Goal: Transaction & Acquisition: Obtain resource

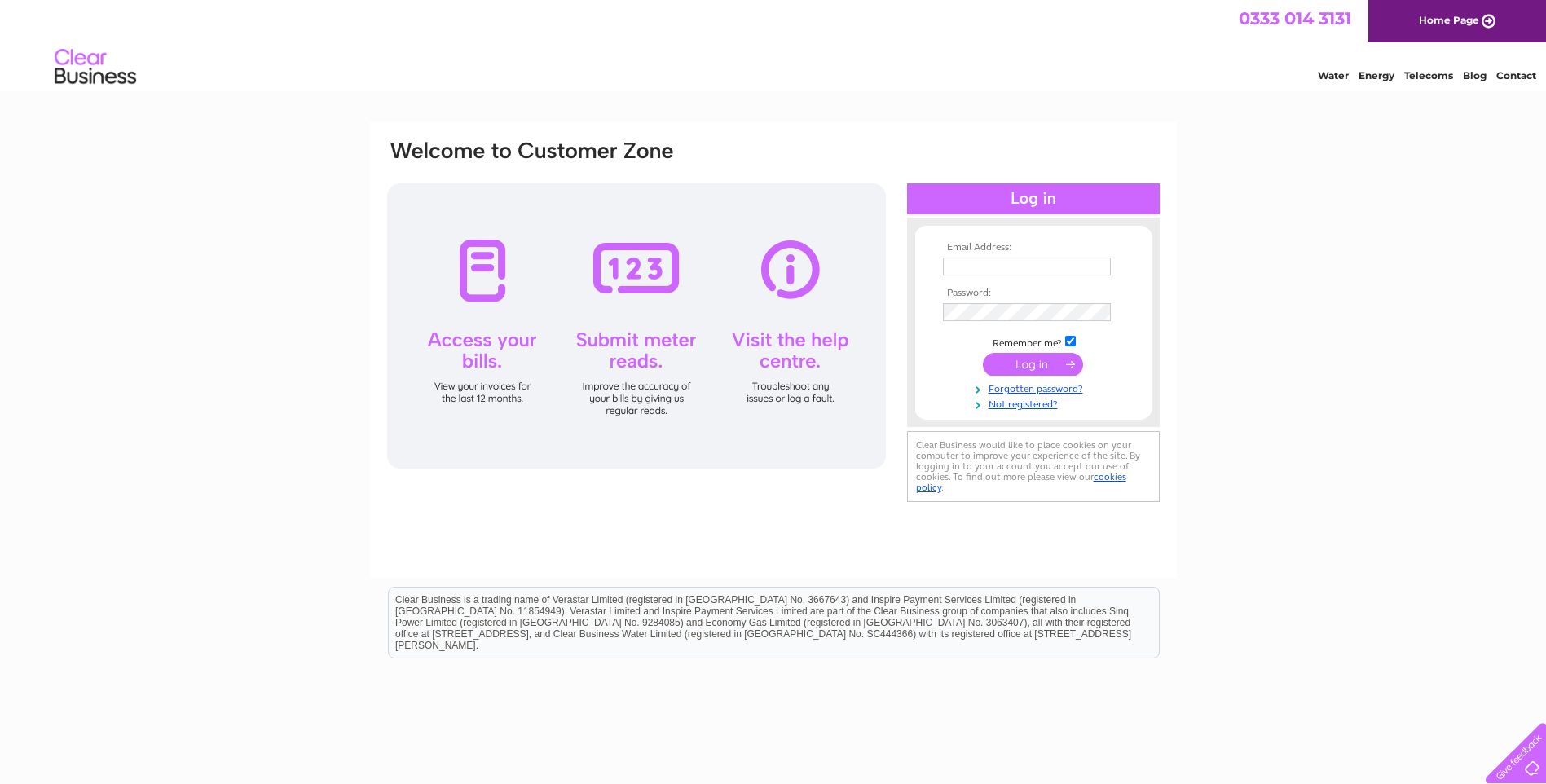
type input "anssaccountspayable@augeanplc.com"
click at [1044, 365] on input "submit" at bounding box center [1032, 364] width 100 height 23
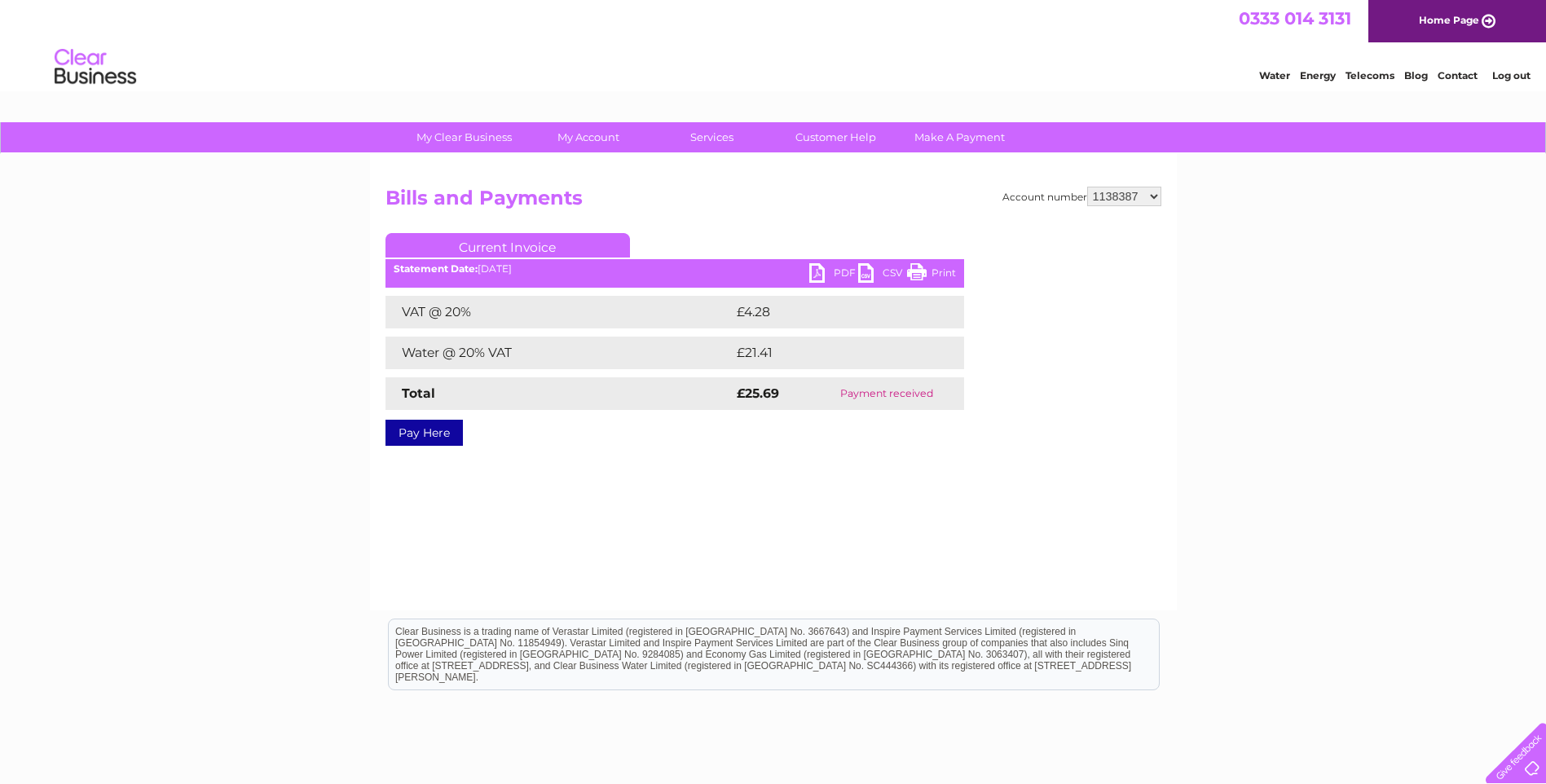
click at [1157, 189] on select "1138387 30308188" at bounding box center [1124, 196] width 74 height 19
click at [1087, 186] on select "1138387 30308188" at bounding box center [1124, 196] width 74 height 19
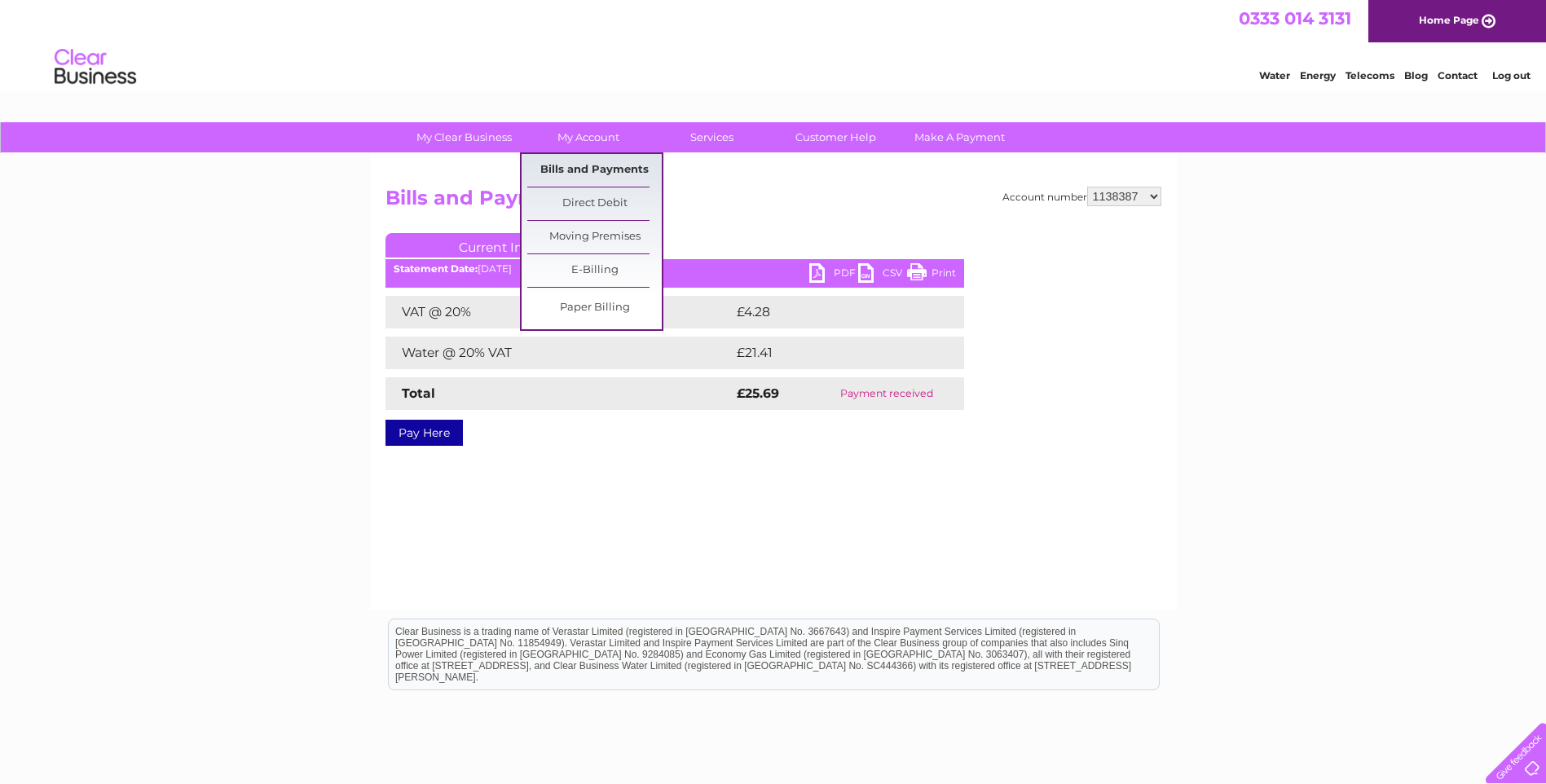
click at [588, 167] on link "Bills and Payments" at bounding box center [595, 170] width 134 height 32
click at [545, 168] on link "Bills and Payments" at bounding box center [595, 170] width 134 height 32
click at [607, 167] on link "Bills and Payments" at bounding box center [595, 170] width 134 height 32
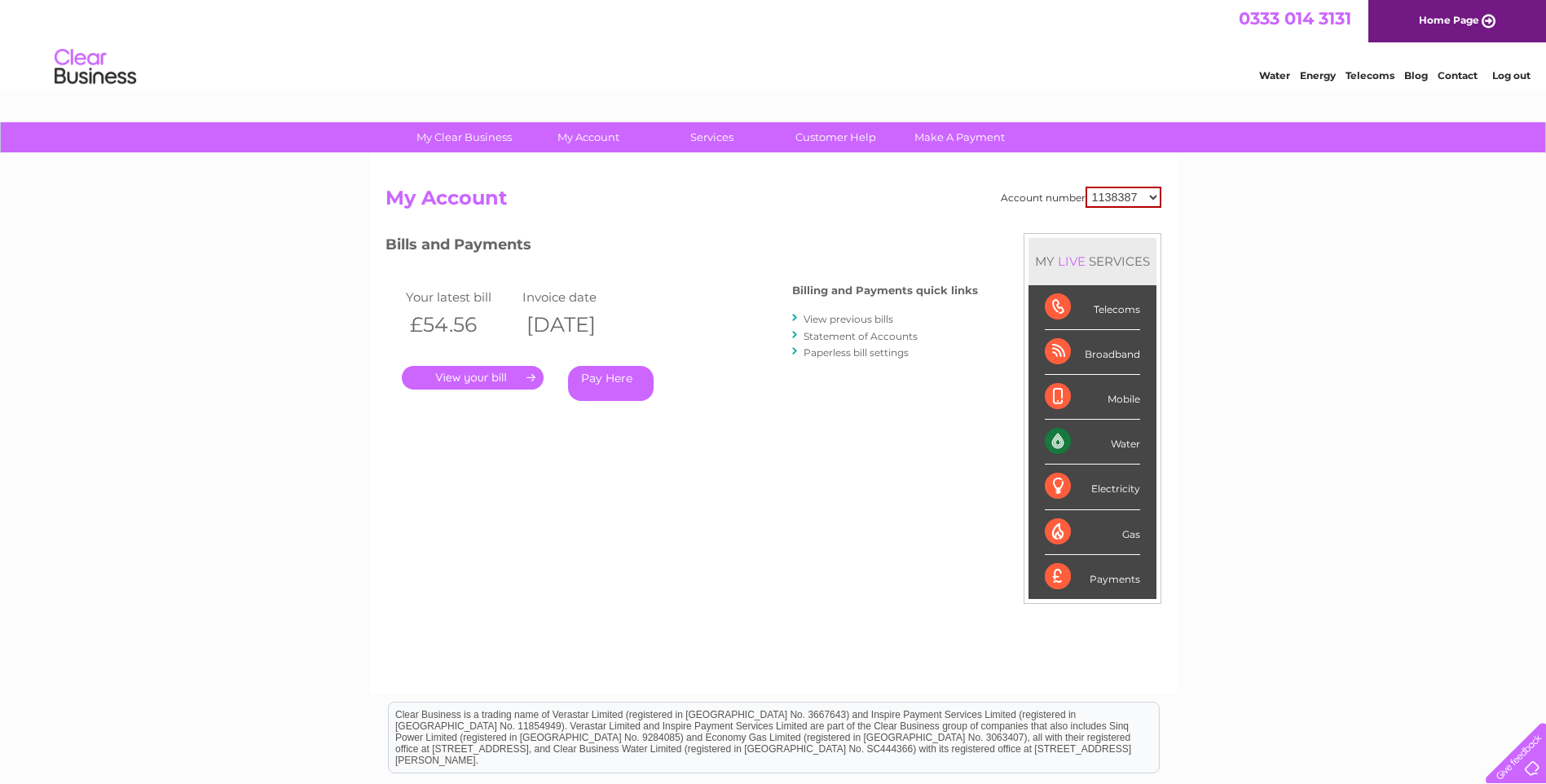
click at [469, 379] on link "." at bounding box center [473, 377] width 142 height 23
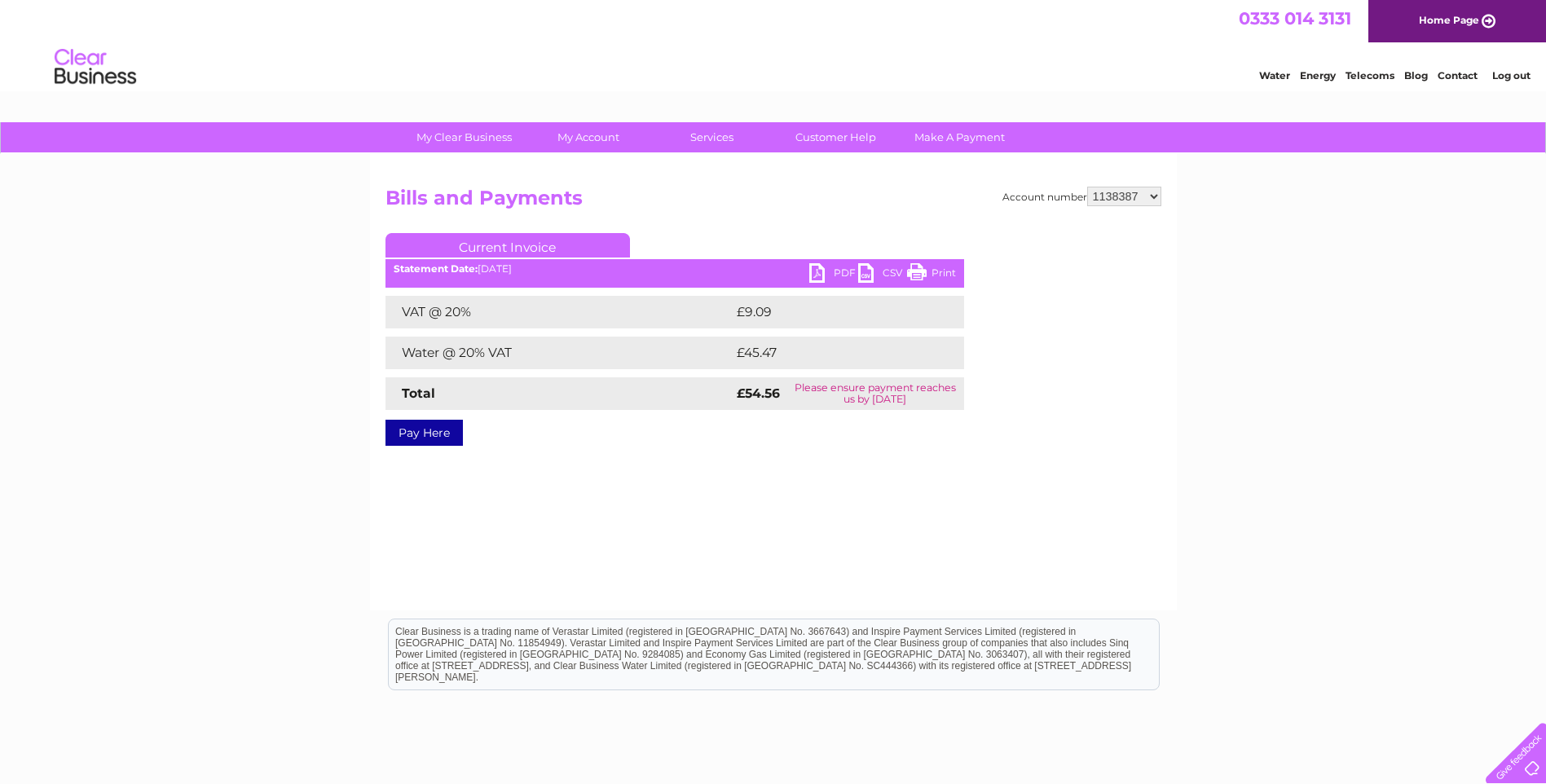
click at [823, 269] on link "PDF" at bounding box center [834, 274] width 49 height 23
click at [837, 271] on link "PDF" at bounding box center [834, 274] width 49 height 23
click at [1149, 198] on select "1138387 30308188" at bounding box center [1124, 196] width 74 height 19
select select "30308188"
click at [1087, 186] on select "1138387 30308188" at bounding box center [1124, 196] width 74 height 19
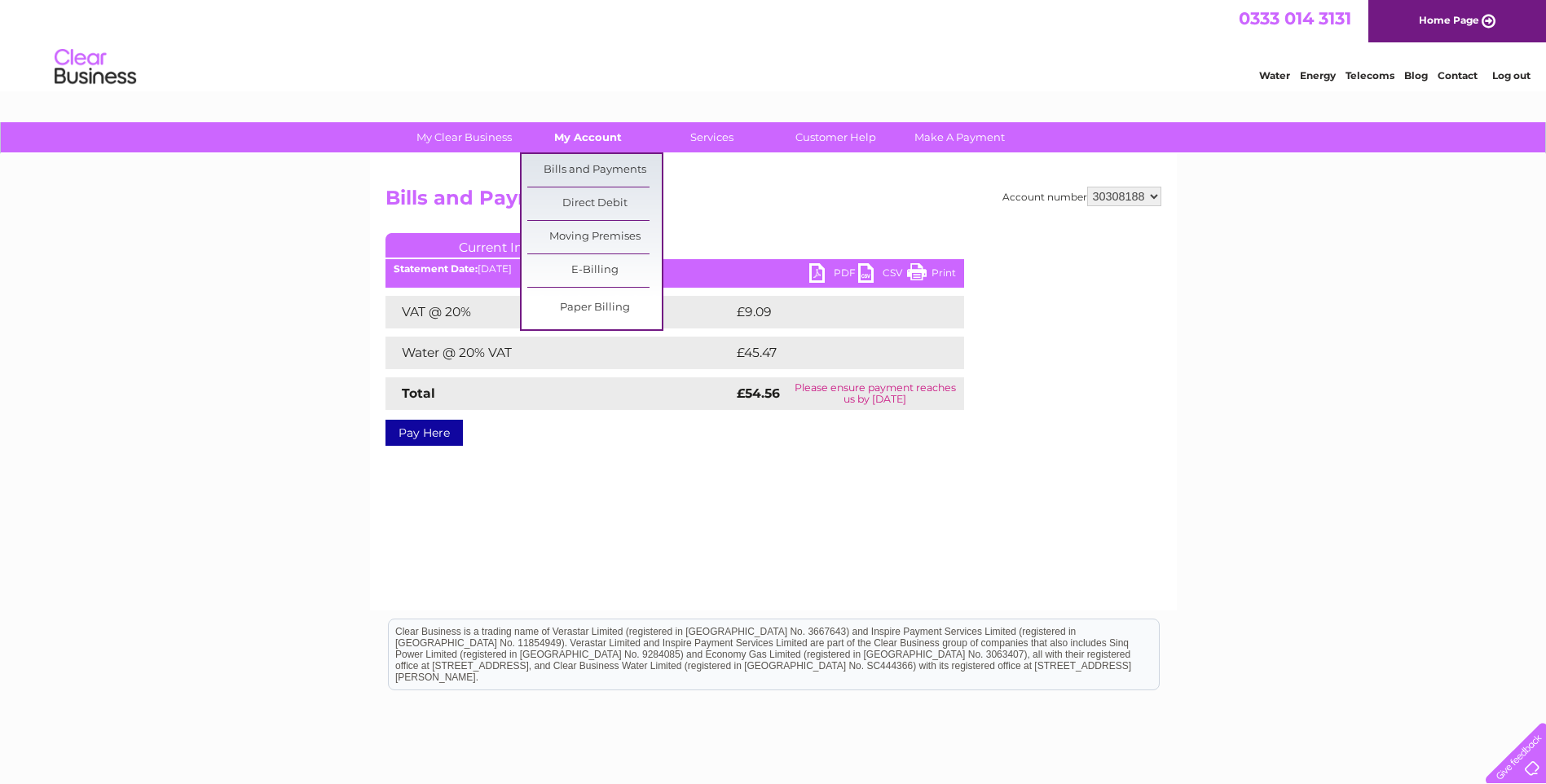
click at [586, 136] on link "My Account" at bounding box center [588, 137] width 134 height 30
click at [578, 166] on link "Bills and Payments" at bounding box center [595, 170] width 134 height 32
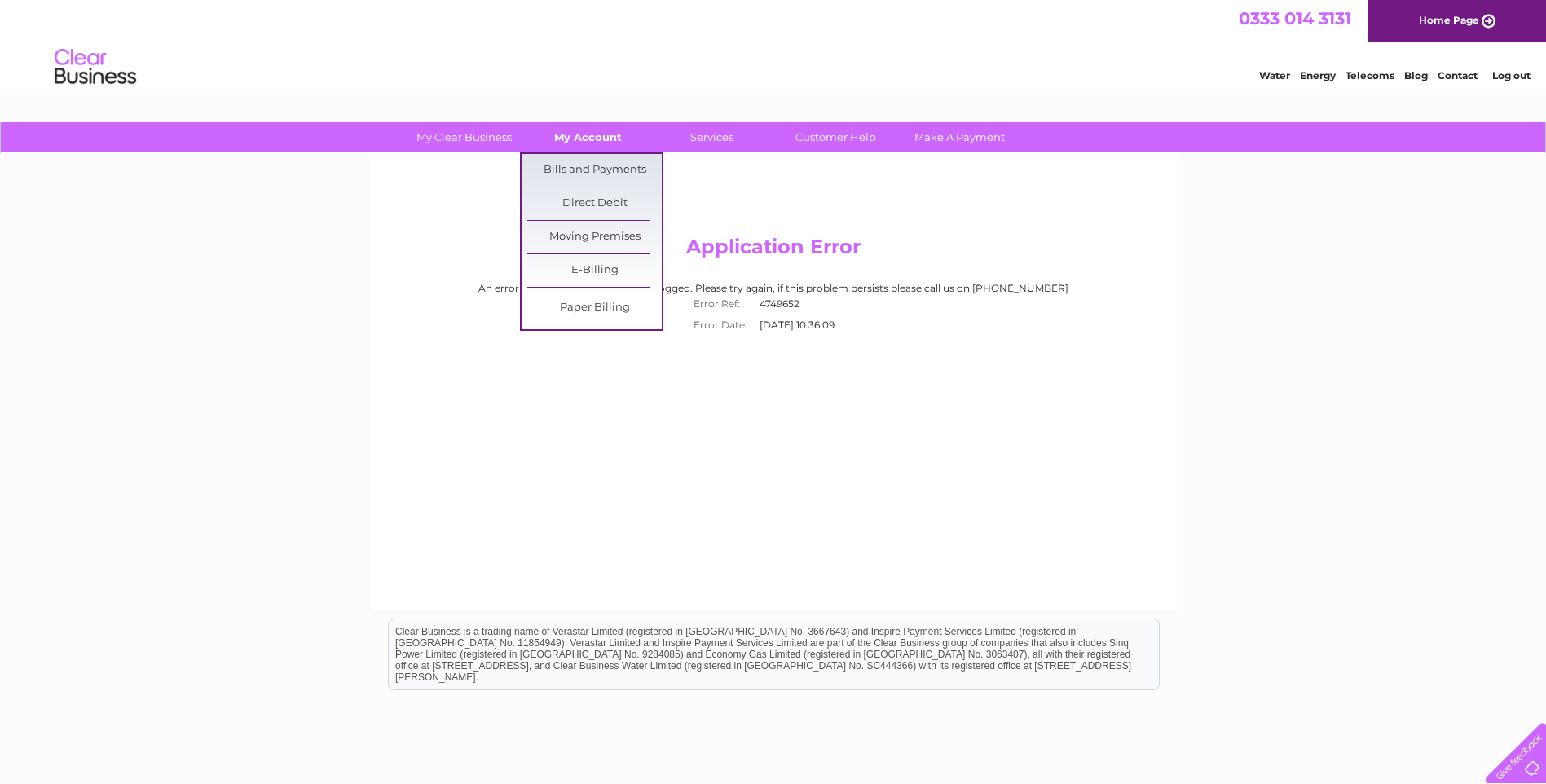
click at [589, 131] on link "My Account" at bounding box center [588, 137] width 134 height 30
click at [579, 167] on link "Bills and Payments" at bounding box center [595, 170] width 134 height 32
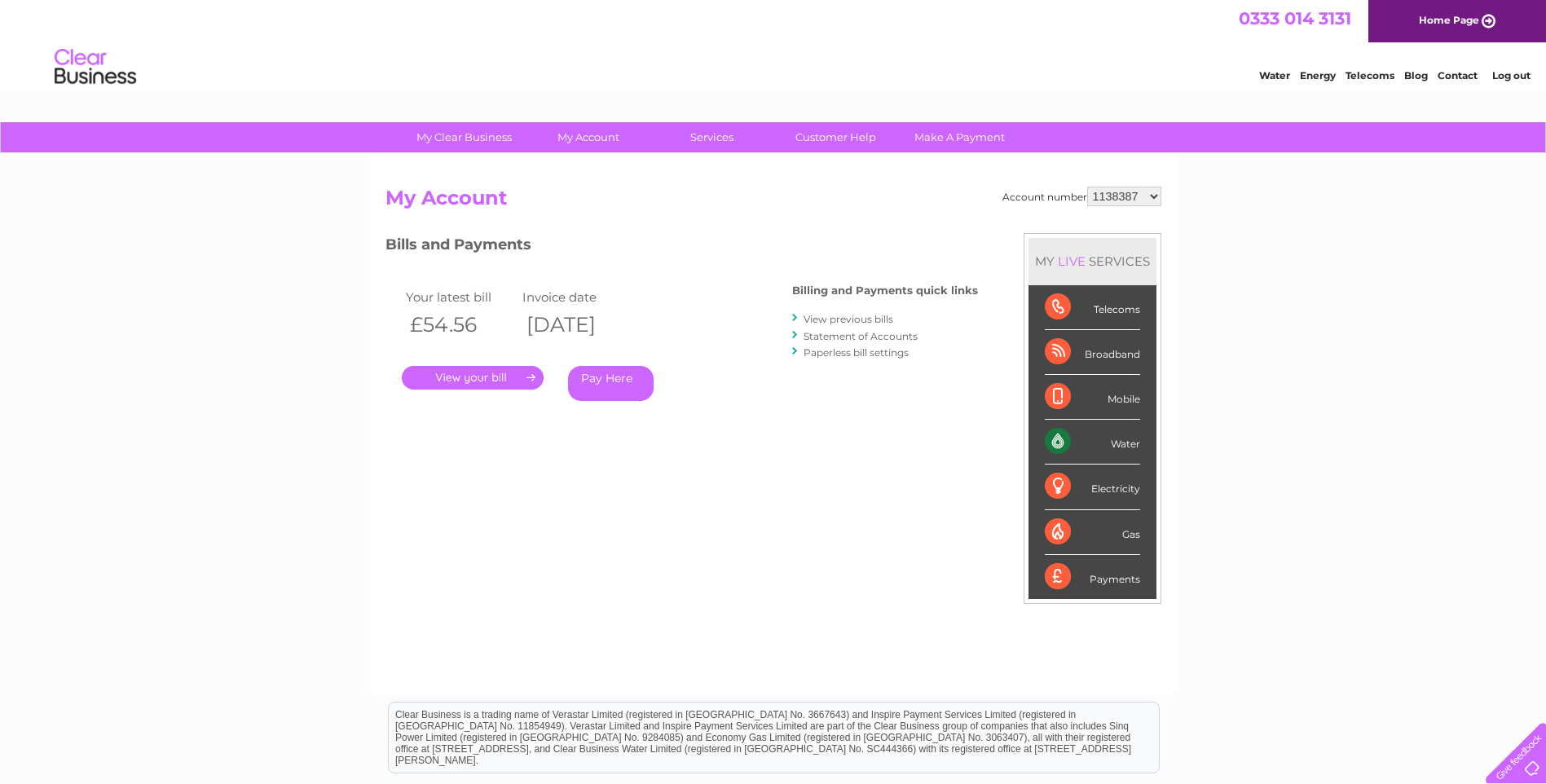
click at [1141, 197] on select "1138387 30308188" at bounding box center [1124, 196] width 74 height 19
select select "30308188"
click at [1087, 186] on select "1138387 30308188" at bounding box center [1124, 196] width 74 height 19
click at [501, 379] on link "." at bounding box center [473, 377] width 142 height 23
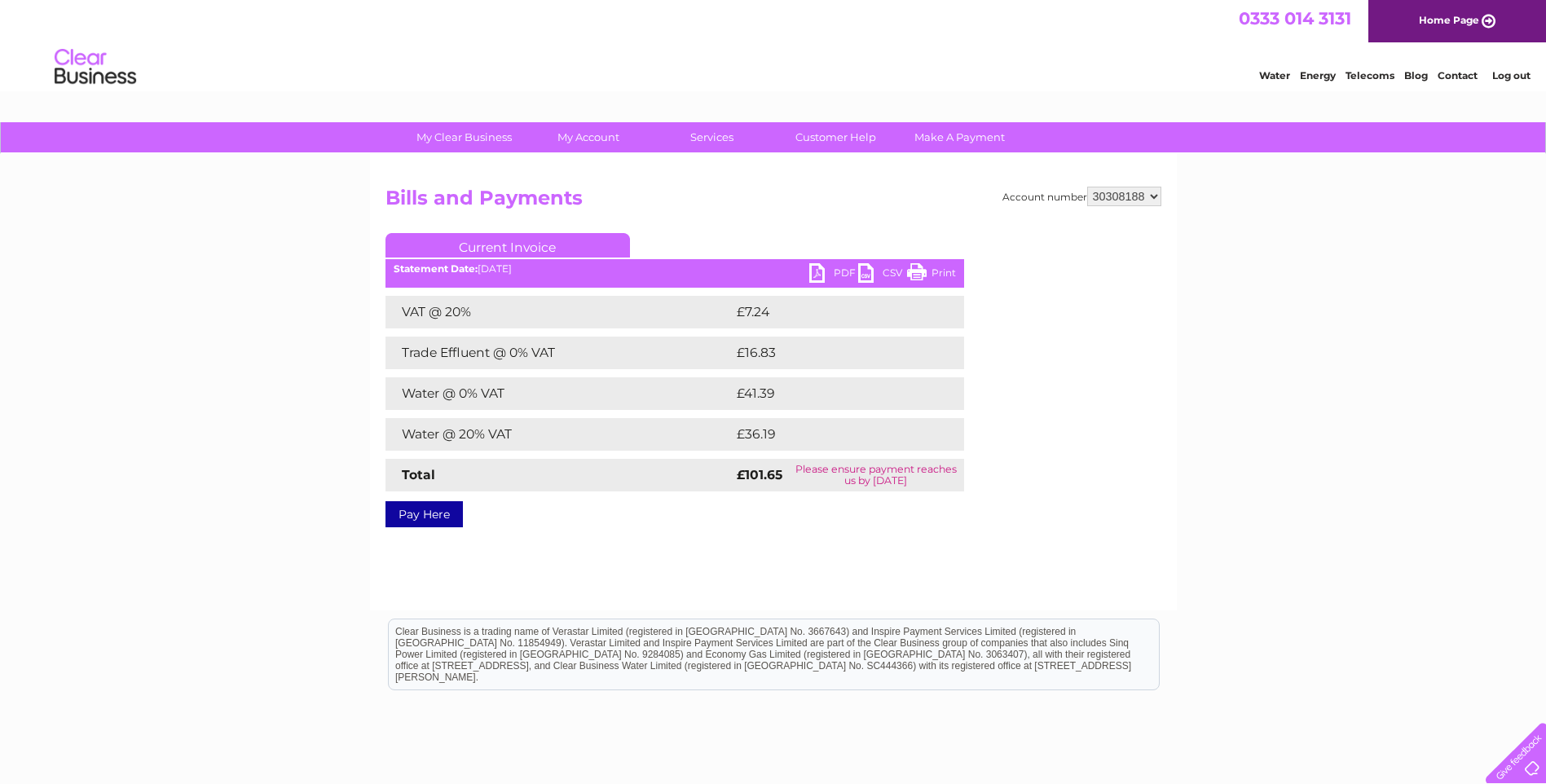
click at [832, 268] on link "PDF" at bounding box center [834, 274] width 49 height 23
drag, startPoint x: 1511, startPoint y: 76, endPoint x: 1500, endPoint y: 82, distance: 12.5
click at [1511, 76] on link "Log out" at bounding box center [1511, 76] width 38 height 12
